Goal: Task Accomplishment & Management: Manage account settings

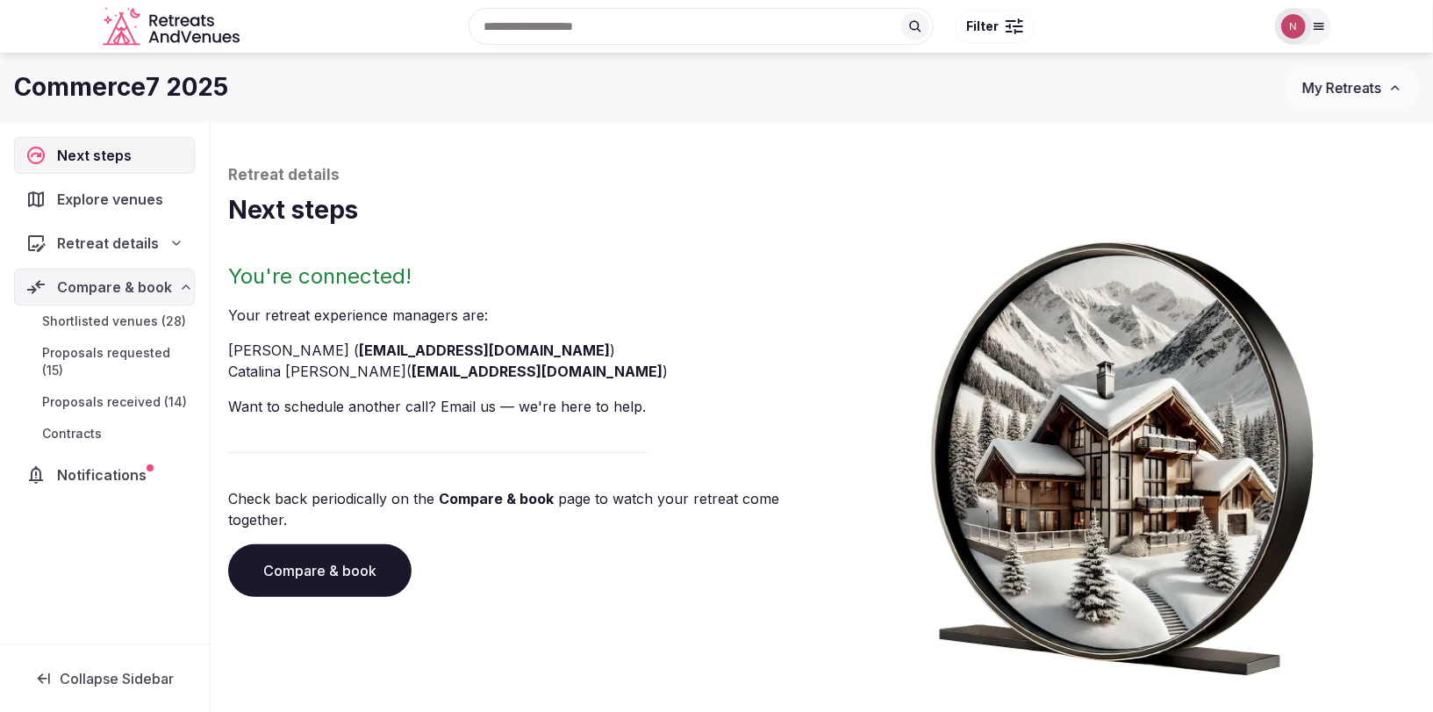
click at [125, 464] on span "Notifications" at bounding box center [105, 474] width 97 height 21
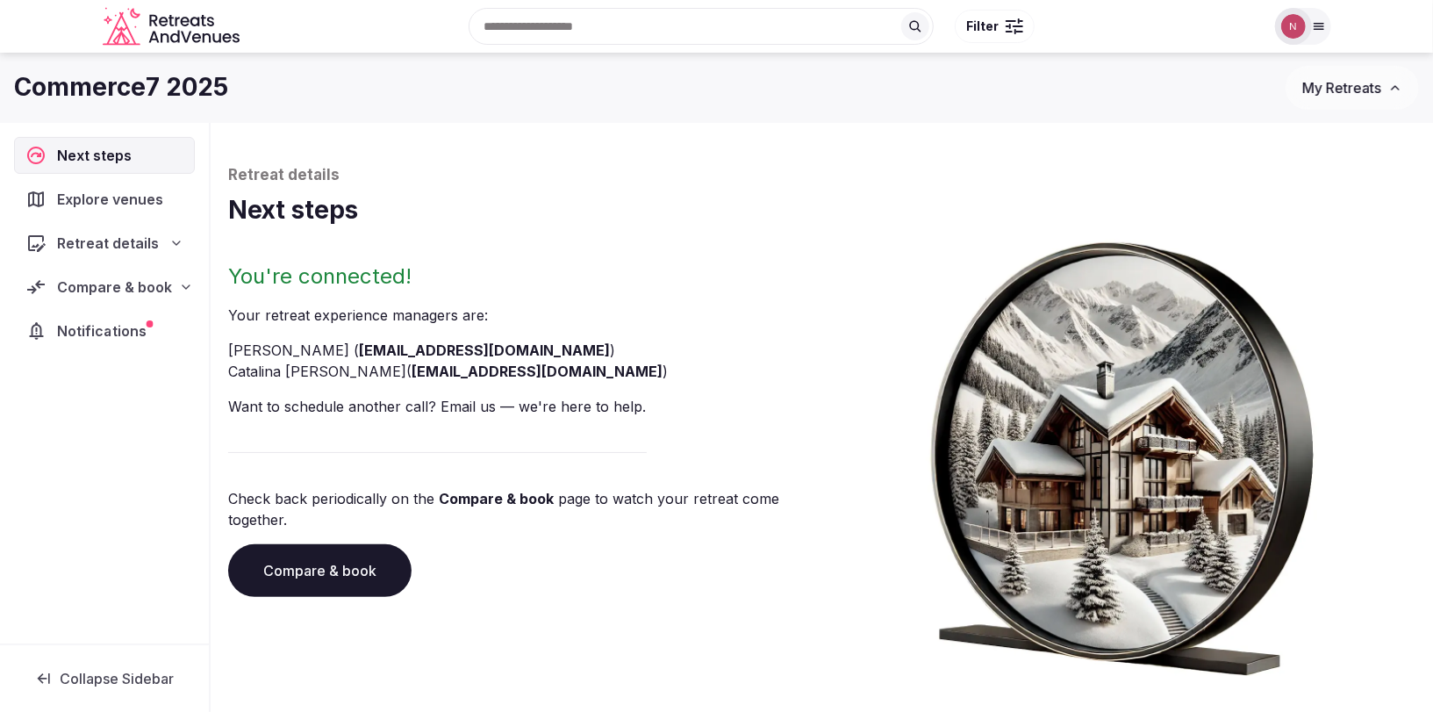
click at [89, 330] on span "Notifications" at bounding box center [105, 330] width 96 height 21
